Goal: Find specific page/section

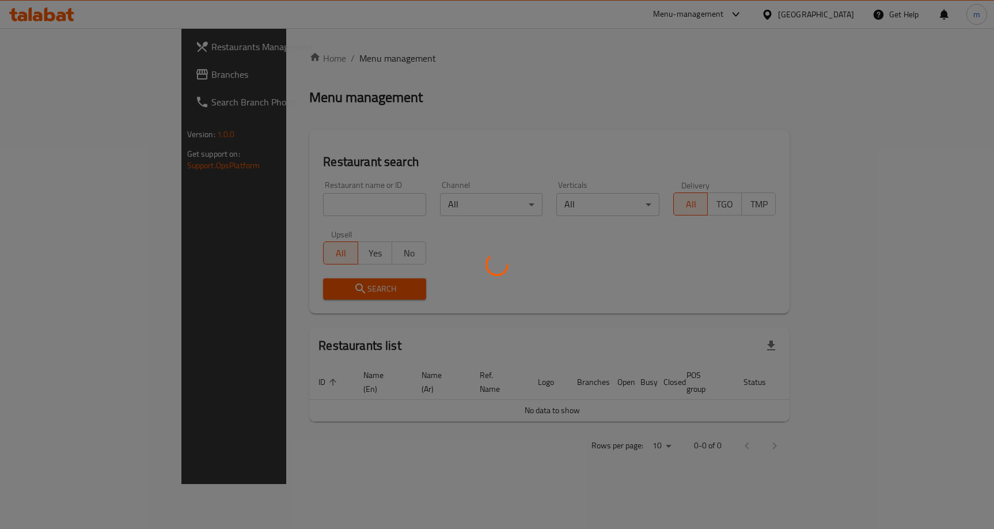
click at [76, 71] on div at bounding box center [497, 264] width 994 height 529
drag, startPoint x: 97, startPoint y: 72, endPoint x: 96, endPoint y: 64, distance: 7.7
click at [97, 70] on div at bounding box center [497, 264] width 994 height 529
click at [128, 74] on div at bounding box center [497, 264] width 994 height 529
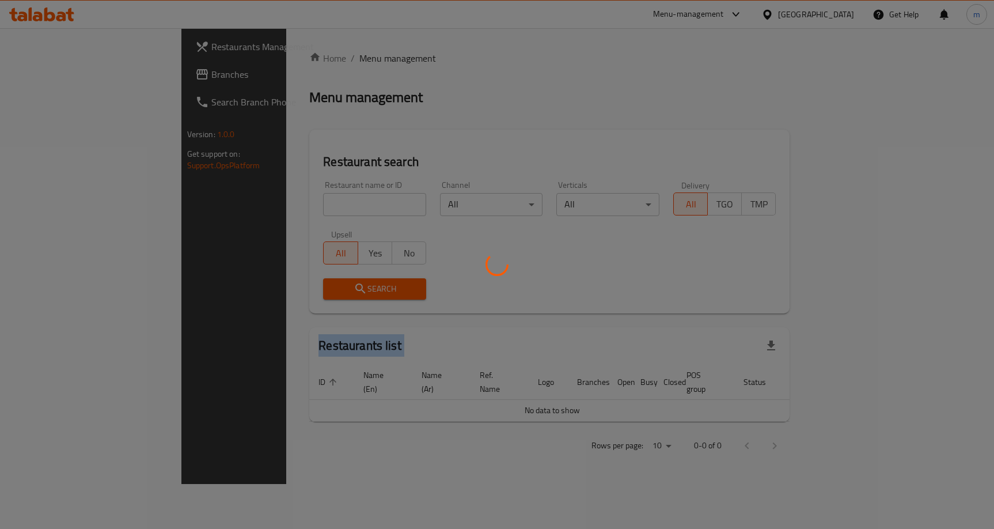
click at [128, 74] on div at bounding box center [497, 264] width 994 height 529
click at [128, 75] on div at bounding box center [497, 264] width 994 height 529
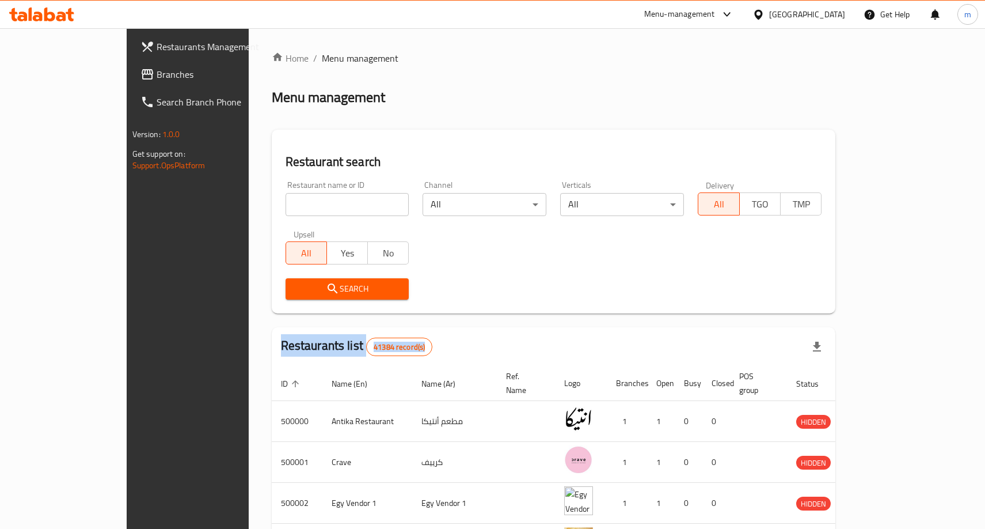
click at [157, 79] on span "Branches" at bounding box center [220, 74] width 126 height 14
